Goal: Task Accomplishment & Management: Use online tool/utility

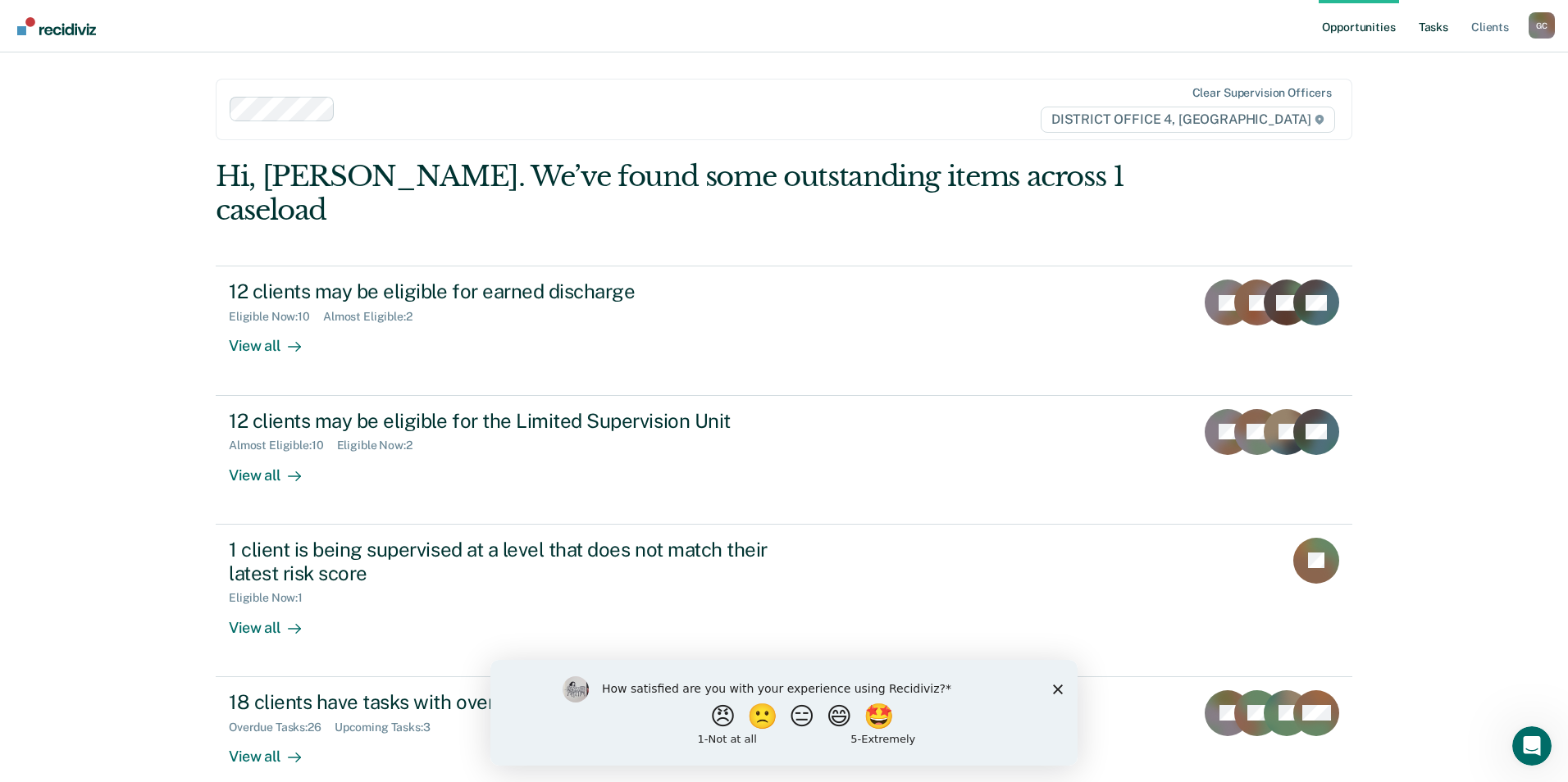
click at [1438, 31] on link "Tasks" at bounding box center [1433, 26] width 36 height 53
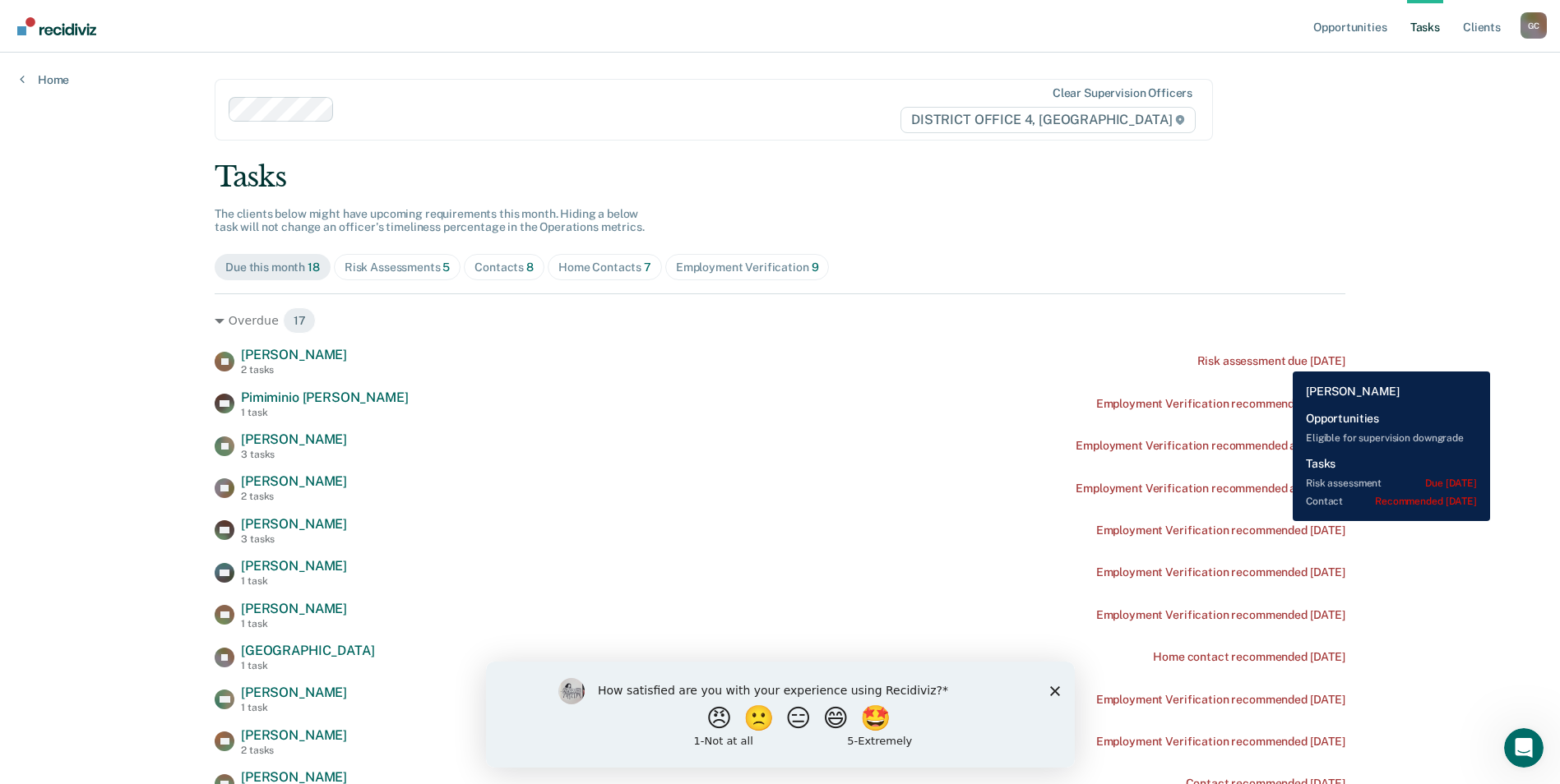
click at [1280, 359] on div "Risk assessment due [DATE]" at bounding box center [1271, 361] width 148 height 14
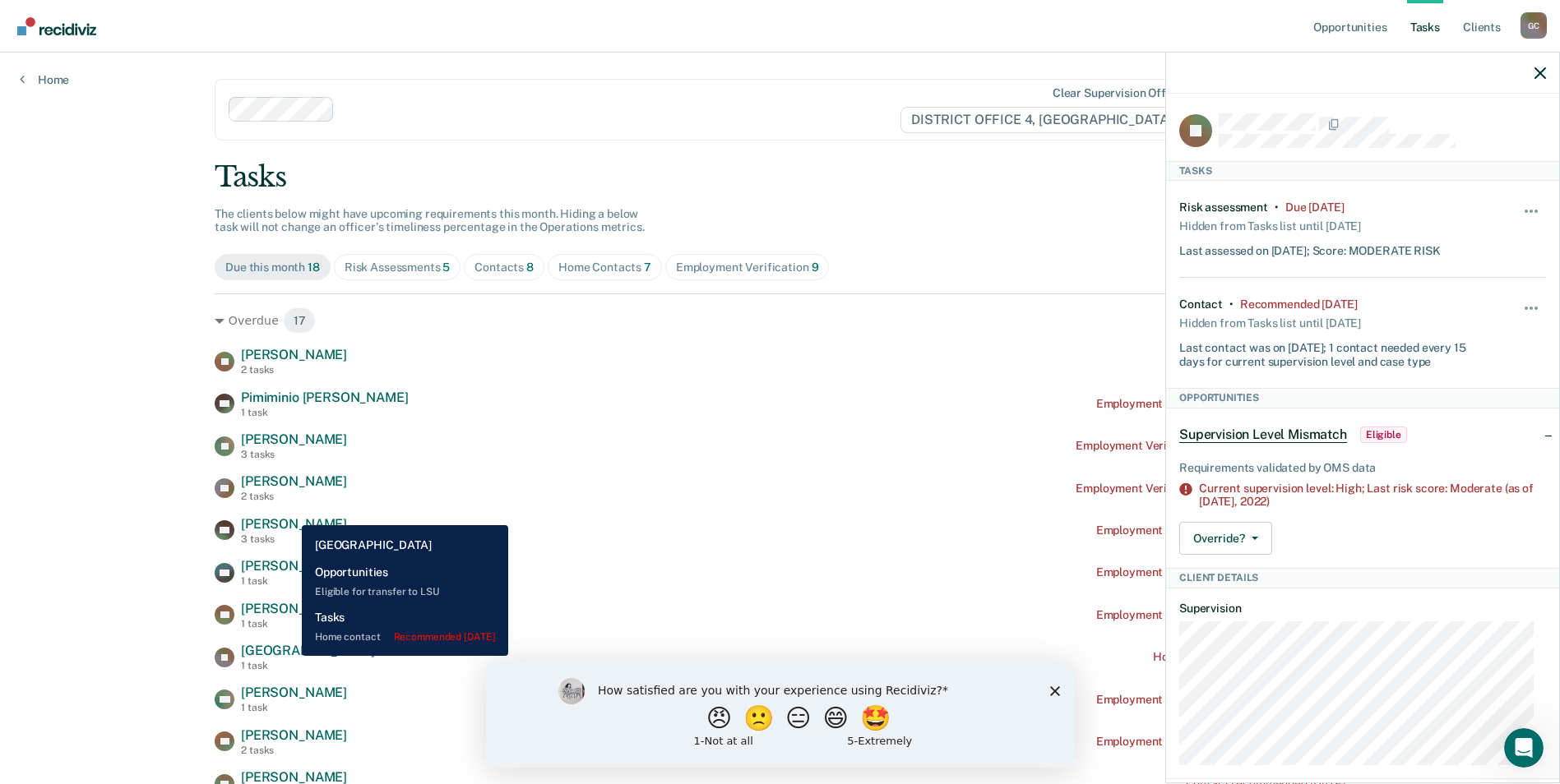
click at [290, 656] on span "[GEOGRAPHIC_DATA]" at bounding box center [307, 651] width 133 height 16
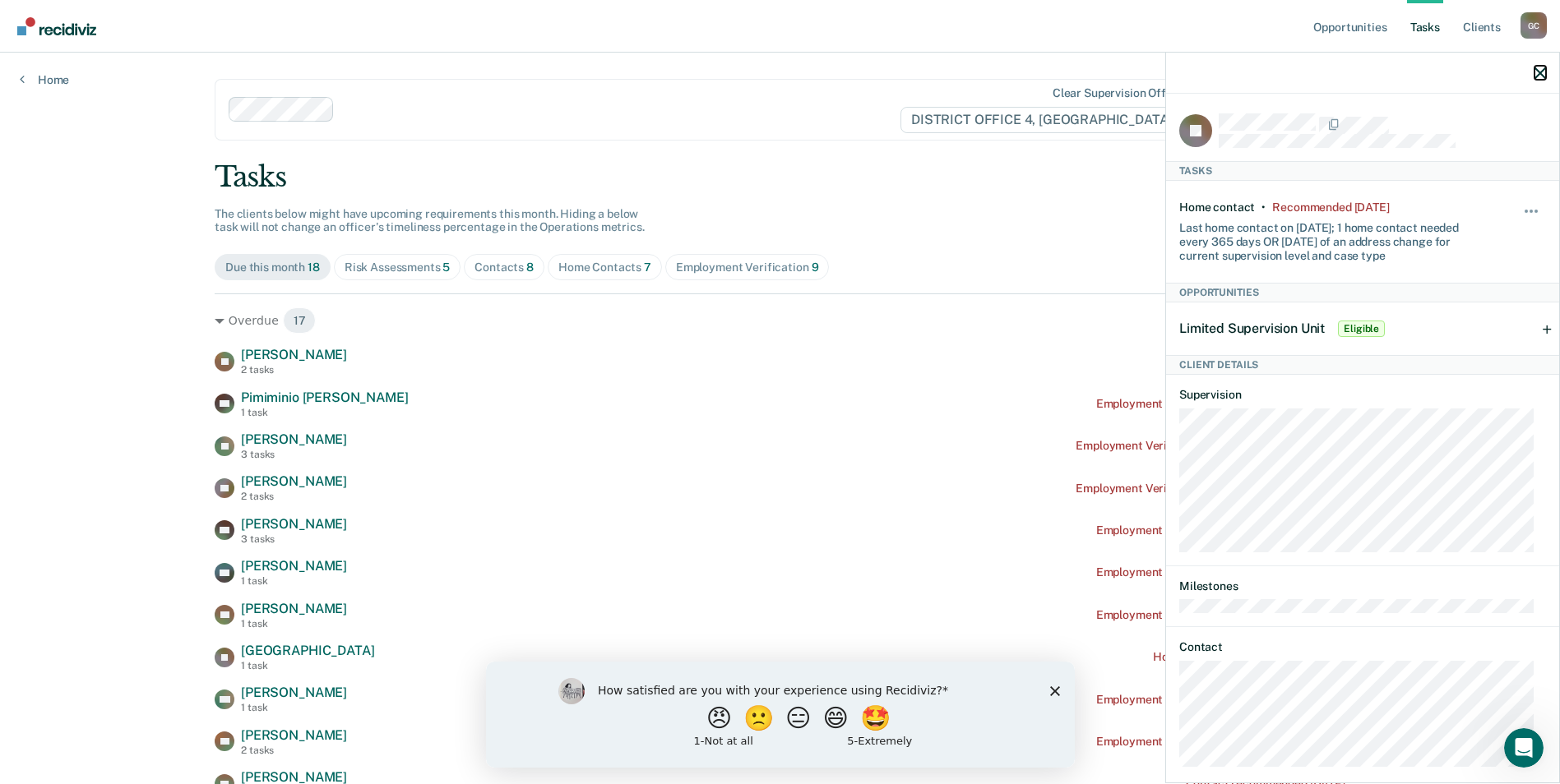
click at [1534, 71] on icon "button" at bounding box center [1540, 73] width 12 height 12
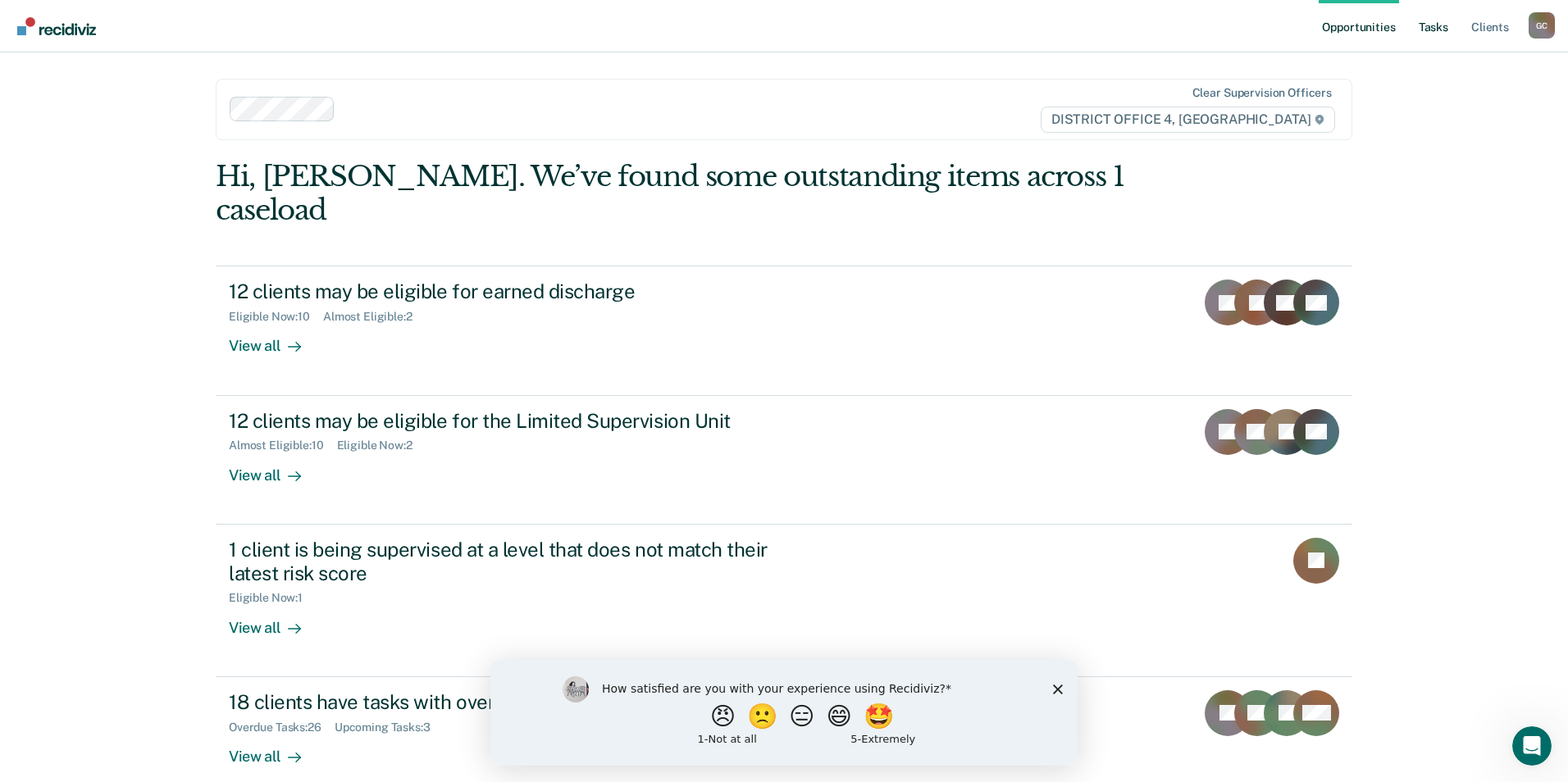
click at [1443, 25] on link "Tasks" at bounding box center [1433, 26] width 36 height 53
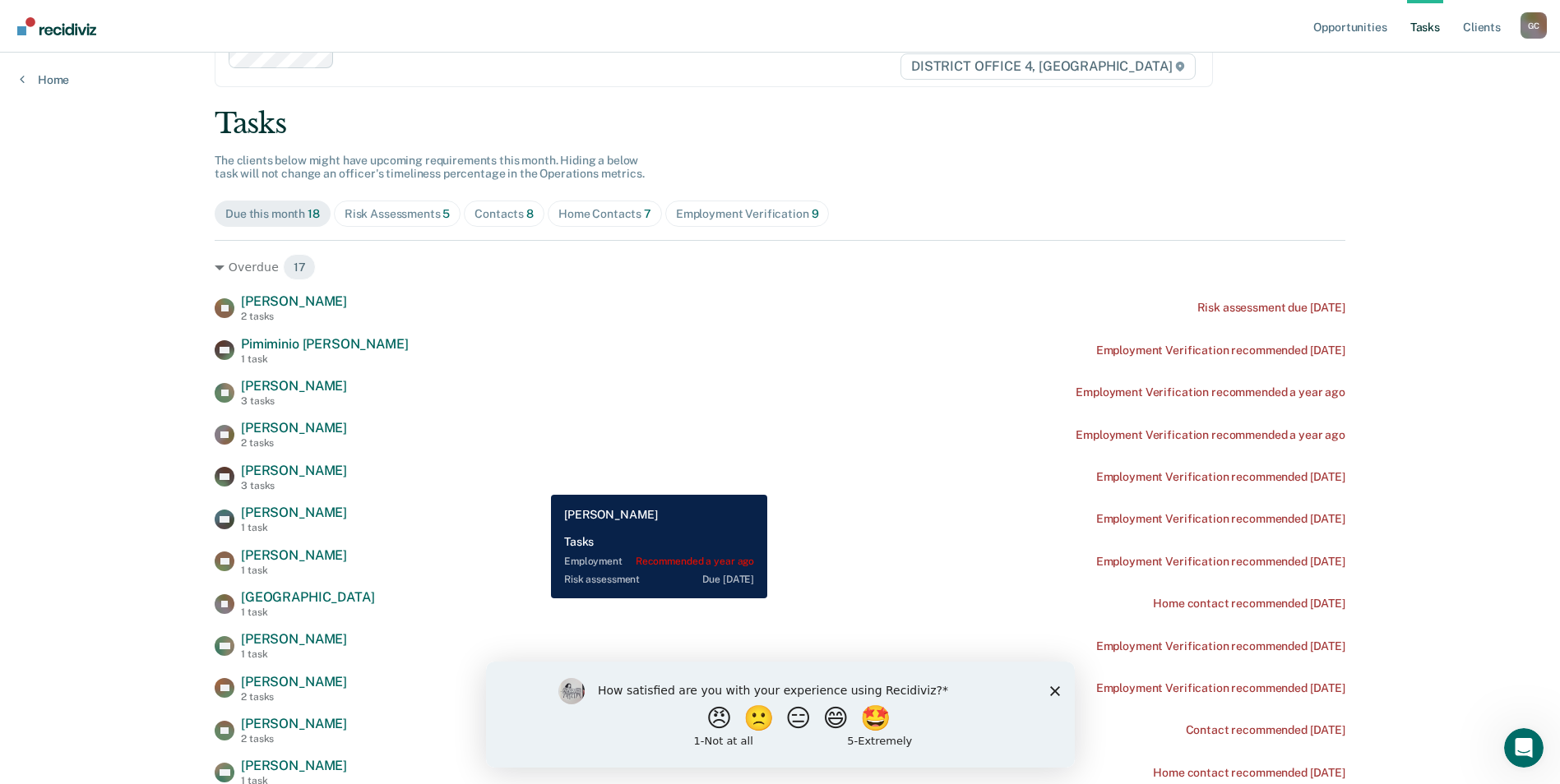
scroll to position [82, 0]
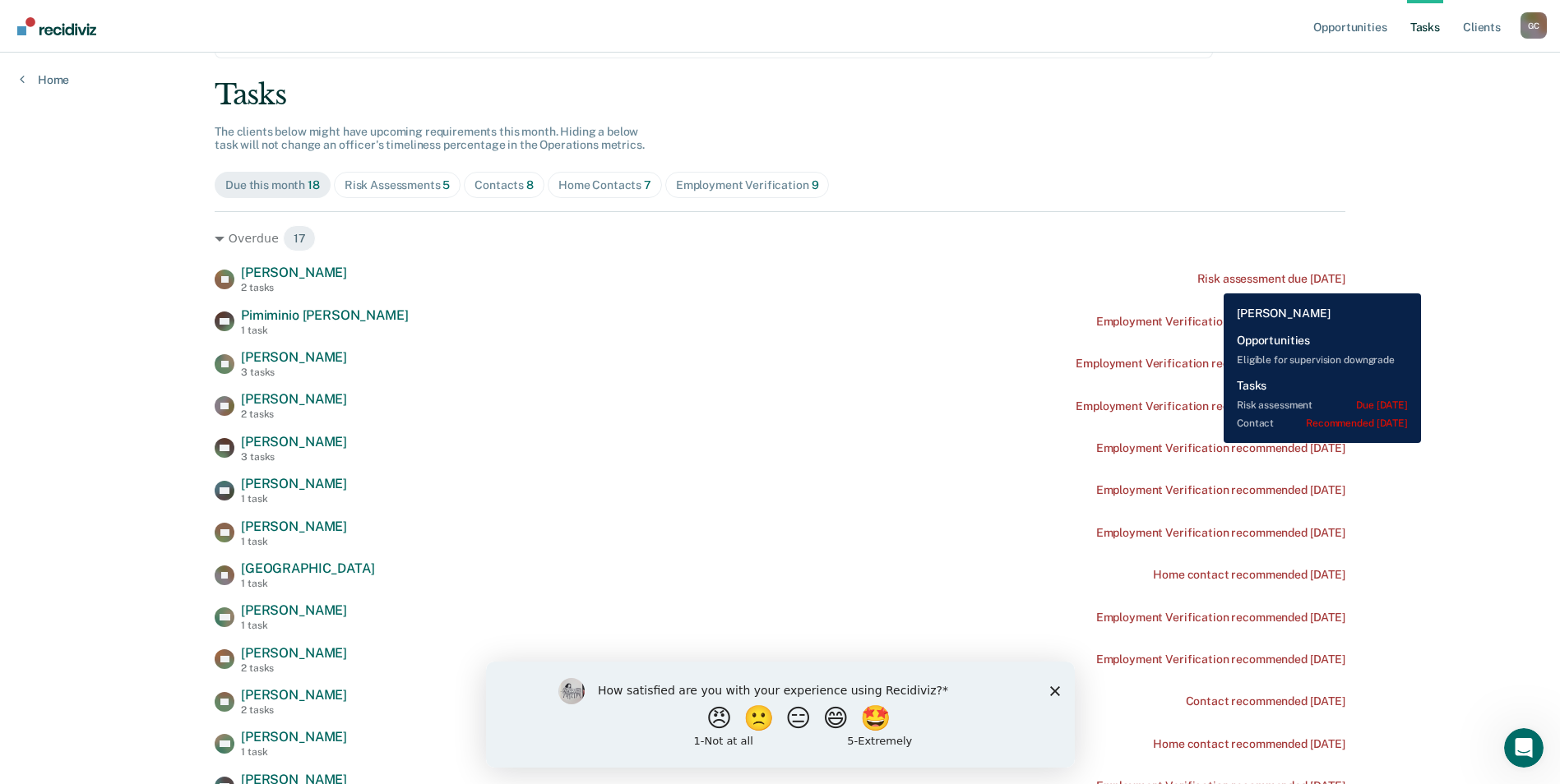
click at [1211, 281] on div "Risk assessment due [DATE]" at bounding box center [1271, 279] width 148 height 14
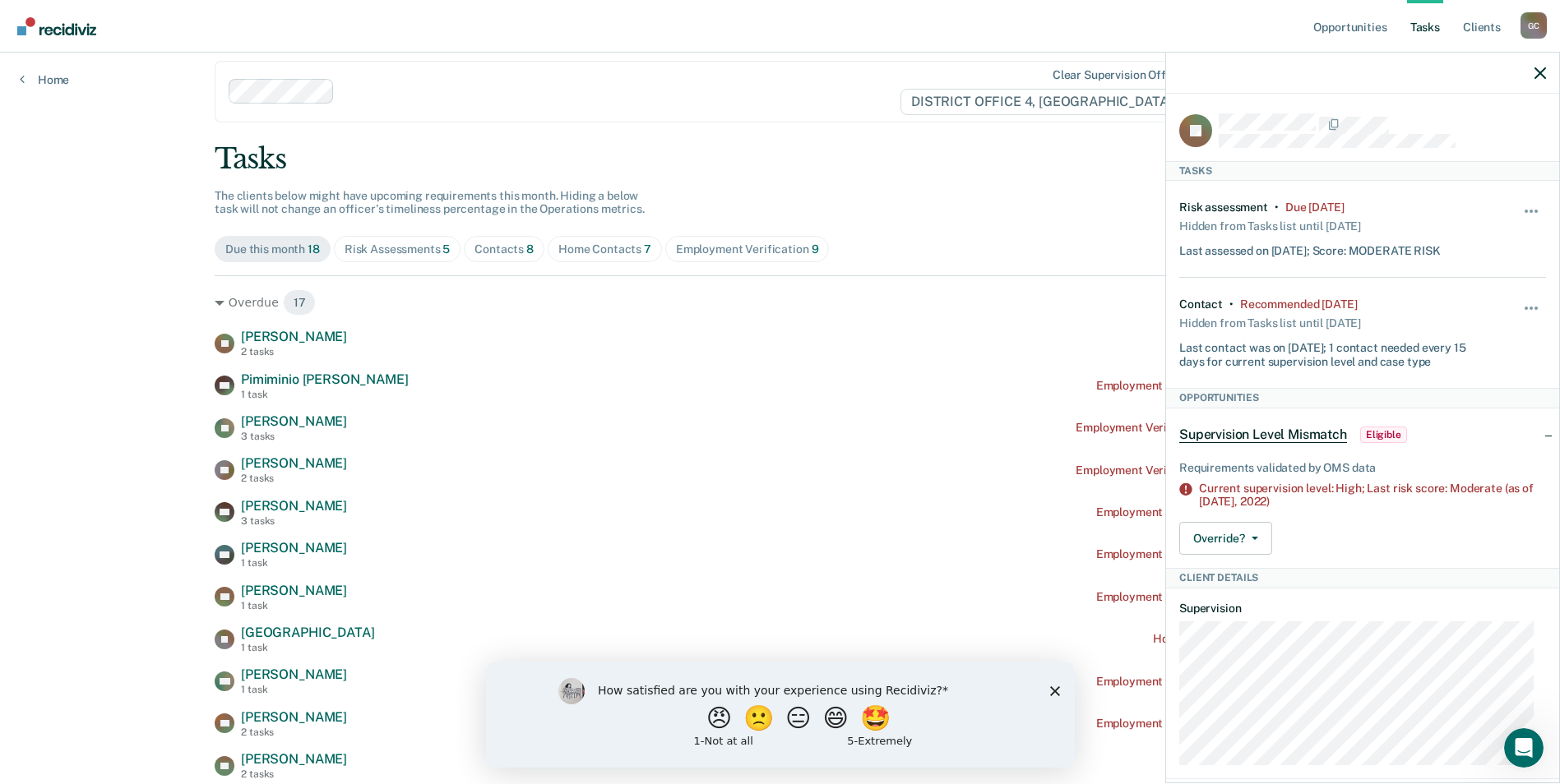
scroll to position [0, 0]
